Goal: Complete application form

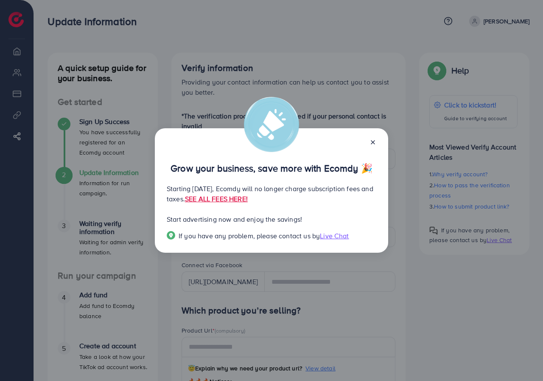
click at [375, 141] on icon at bounding box center [373, 142] width 7 height 7
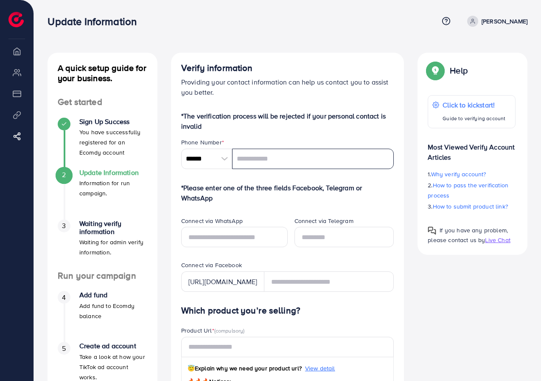
click at [268, 161] on input "tel" at bounding box center [313, 159] width 162 height 20
type input "**********"
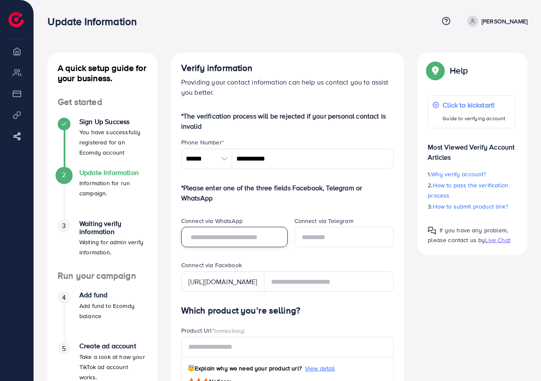
click at [221, 237] on input "text" at bounding box center [234, 237] width 107 height 20
type input "**********"
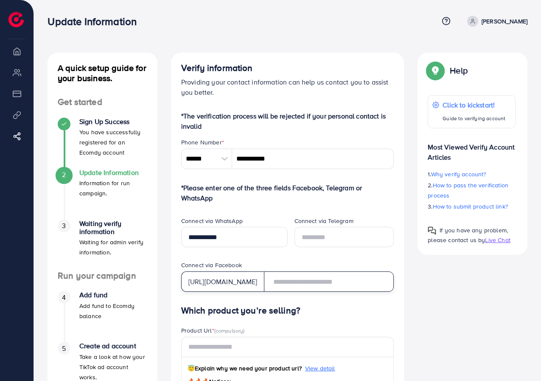
click at [295, 280] on input "text" at bounding box center [329, 281] width 130 height 20
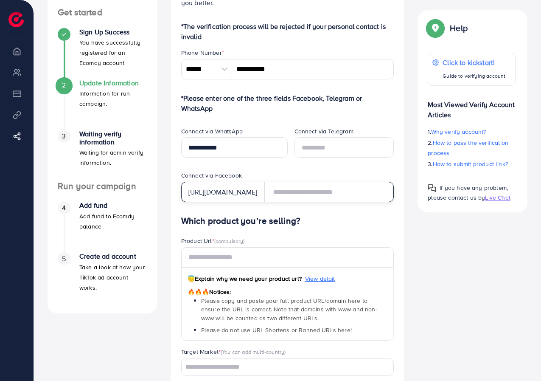
scroll to position [85, 0]
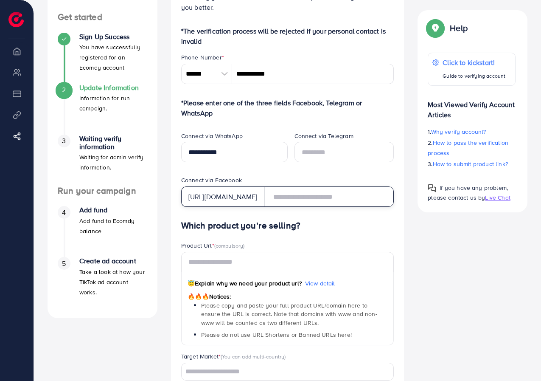
click at [291, 194] on input "text" at bounding box center [329, 196] width 130 height 20
type input "**********"
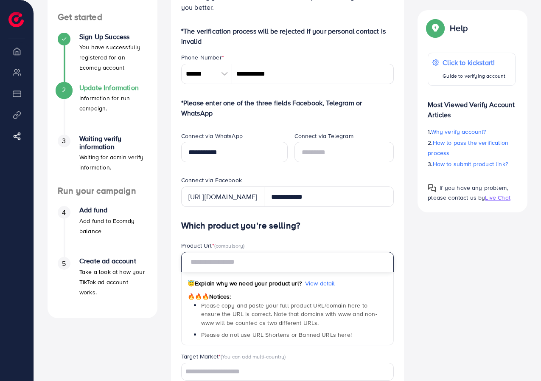
click at [255, 261] on input "text" at bounding box center [287, 262] width 213 height 20
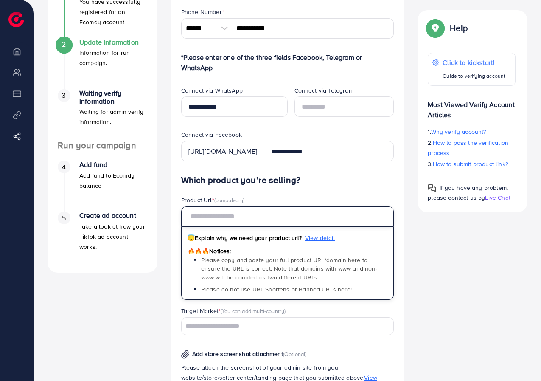
scroll to position [127, 0]
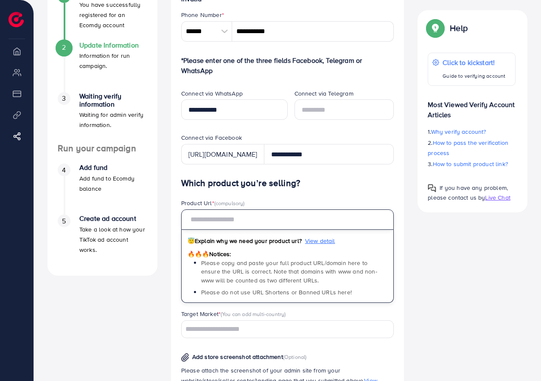
click at [292, 221] on input "text" at bounding box center [287, 219] width 213 height 20
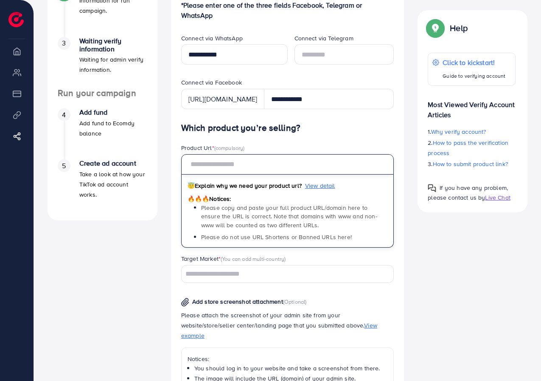
scroll to position [140, 0]
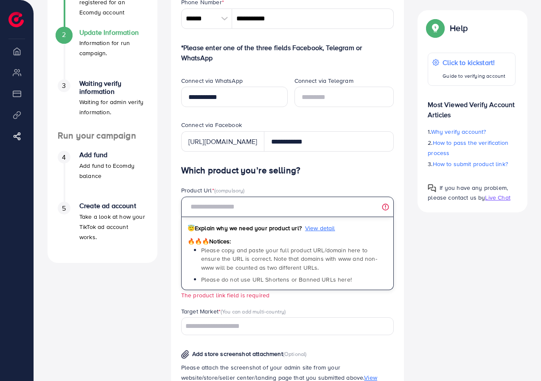
paste input "**********"
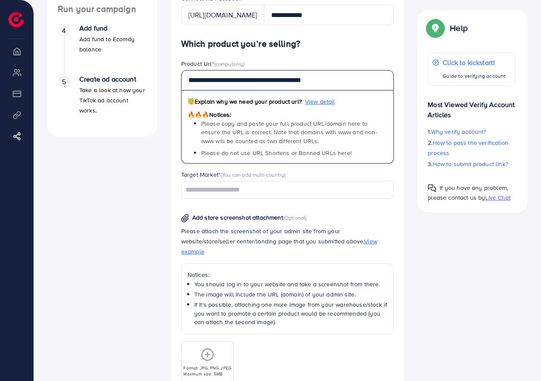
scroll to position [267, 0]
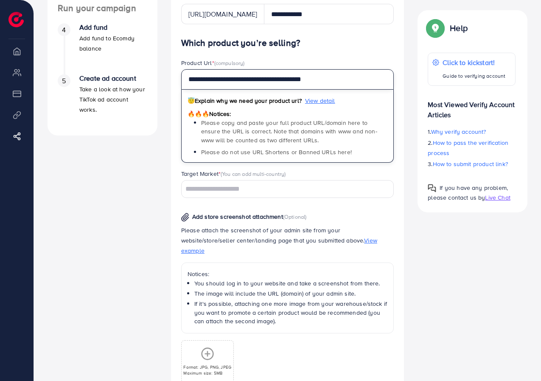
type input "**********"
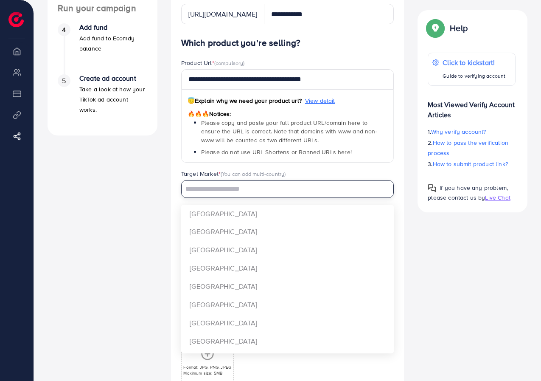
click at [235, 186] on input "Search for option" at bounding box center [282, 188] width 201 height 13
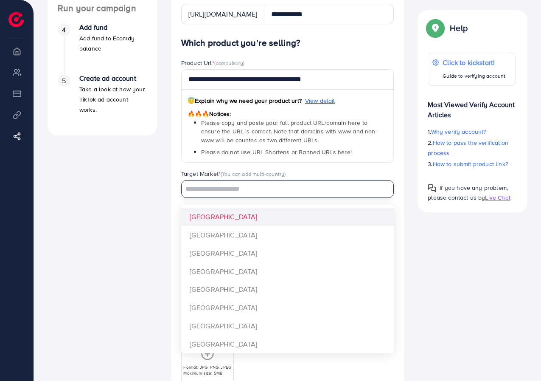
click at [289, 187] on input "Search for option" at bounding box center [282, 188] width 201 height 13
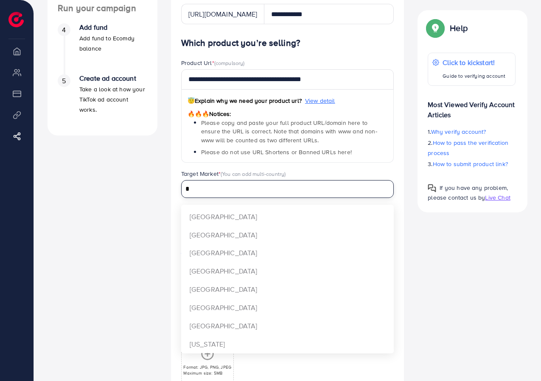
scroll to position [0, 0]
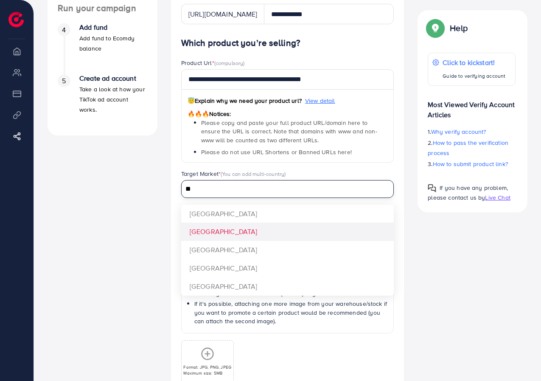
type input "**"
click at [205, 231] on div "**********" at bounding box center [287, 237] width 213 height 399
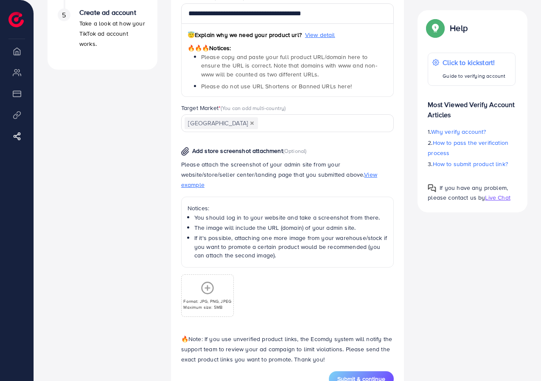
scroll to position [352, 0]
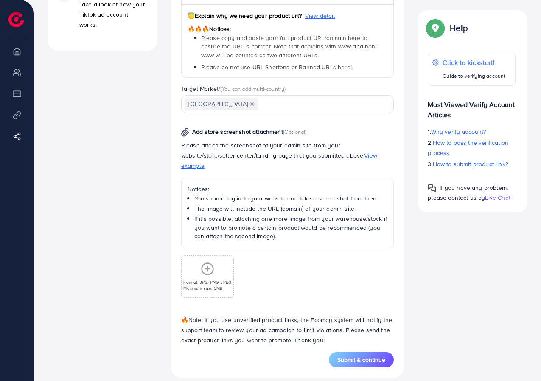
click at [259, 99] on input "Search for option" at bounding box center [321, 104] width 124 height 13
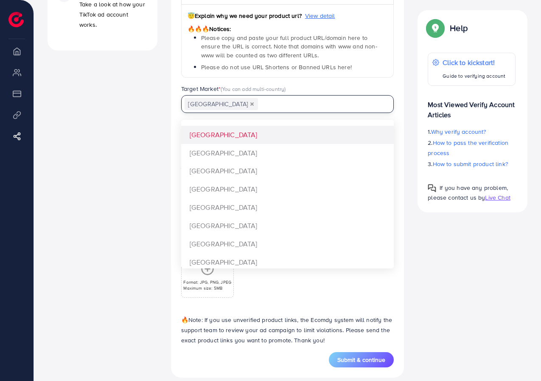
scroll to position [200, 0]
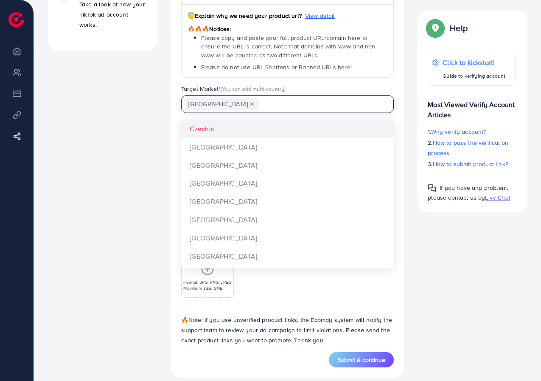
click at [318, 100] on input "Search for option" at bounding box center [321, 104] width 124 height 13
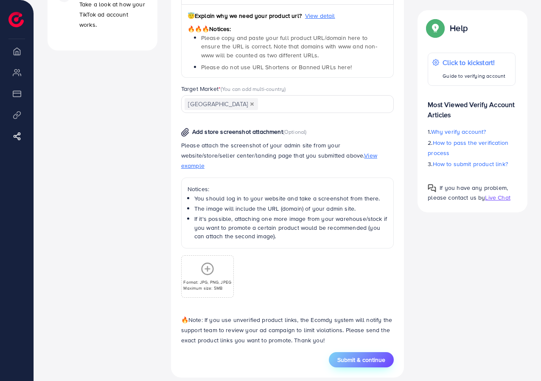
click at [337, 352] on button "Submit & continue" at bounding box center [361, 359] width 65 height 15
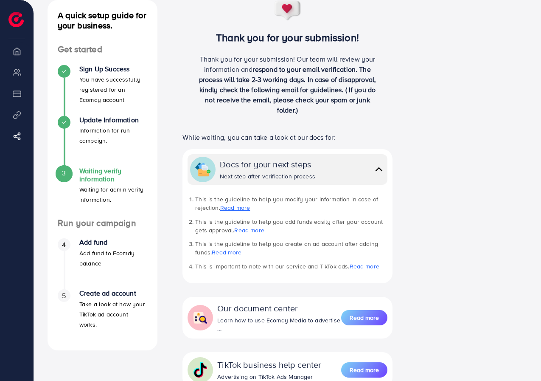
scroll to position [19, 0]
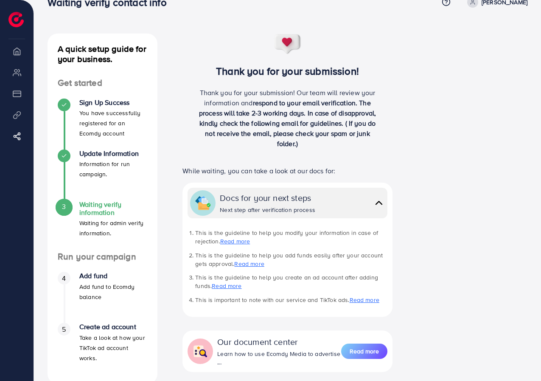
click at [376, 203] on img at bounding box center [379, 202] width 12 height 12
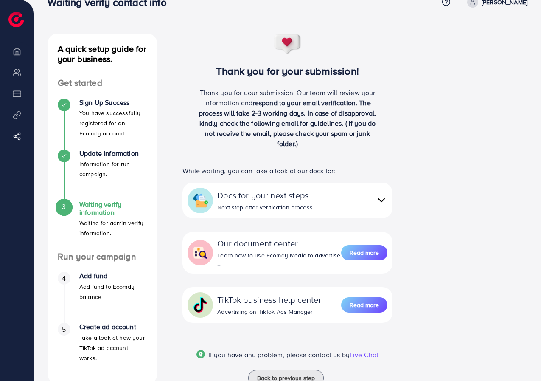
scroll to position [48, 0]
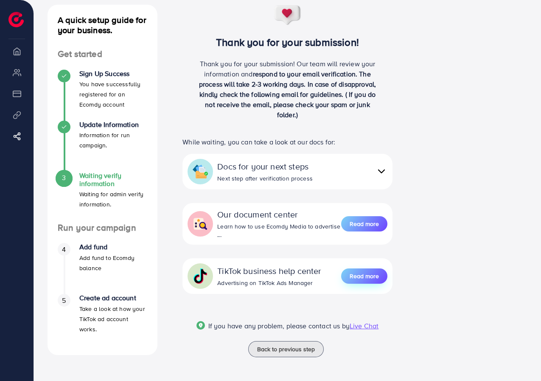
click at [352, 275] on span "Read more" at bounding box center [364, 276] width 29 height 8
click at [296, 350] on span "Back to previous step" at bounding box center [286, 349] width 58 height 8
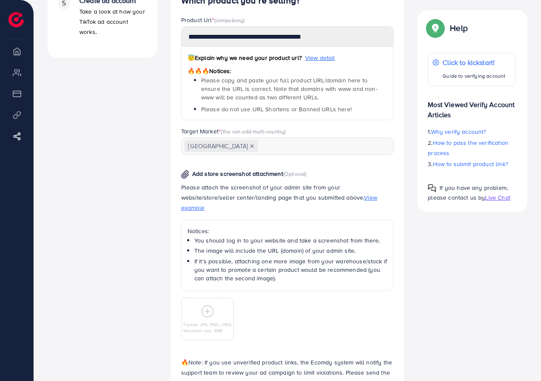
scroll to position [387, 0]
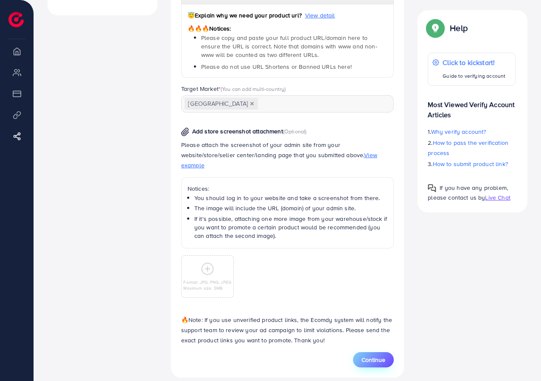
click at [370, 355] on span "Continue" at bounding box center [374, 359] width 24 height 8
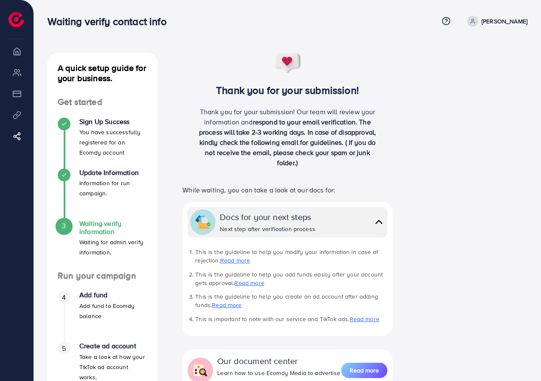
scroll to position [42, 0]
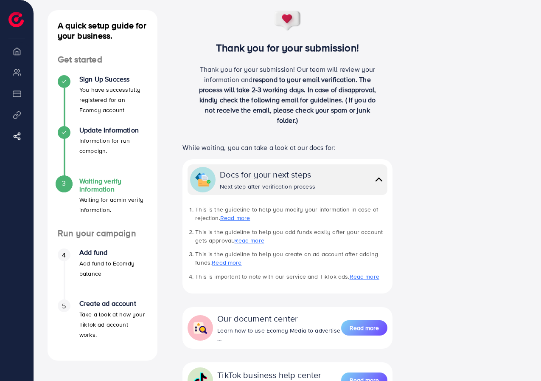
click at [317, 149] on p "While waiting, you can take a look at our docs for:" at bounding box center [287, 147] width 210 height 10
click at [375, 179] on img at bounding box center [379, 179] width 12 height 12
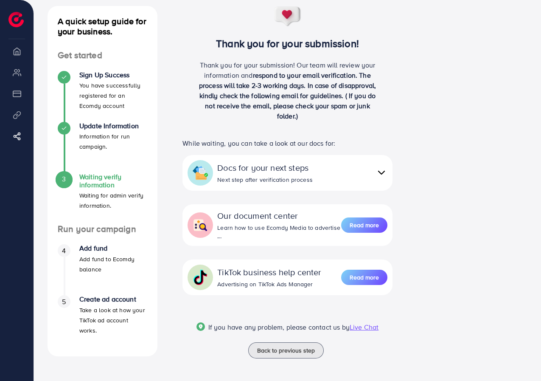
scroll to position [48, 0]
